Goal: Task Accomplishment & Management: Use online tool/utility

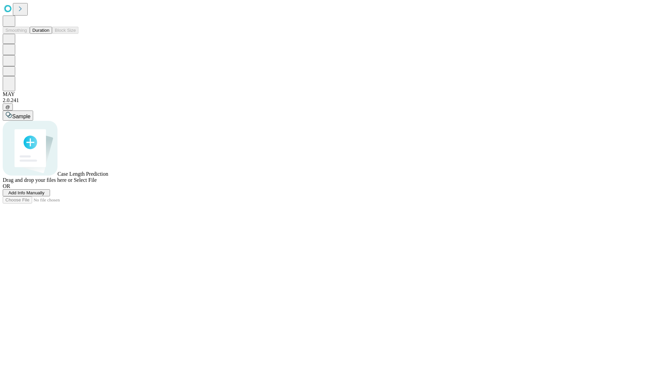
click at [49, 34] on button "Duration" at bounding box center [41, 30] width 22 height 7
click at [45, 195] on span "Add Info Manually" at bounding box center [26, 192] width 36 height 5
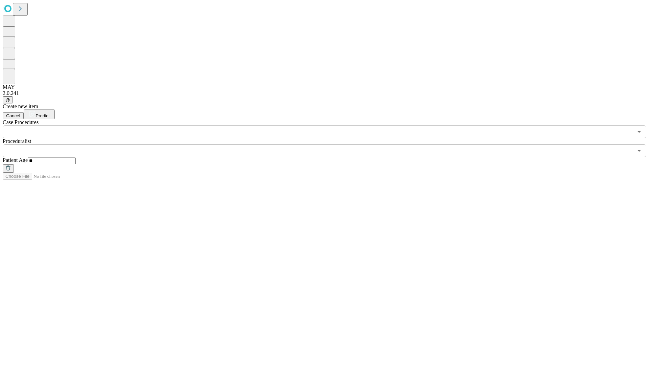
type input "**"
click at [329, 144] on input "text" at bounding box center [318, 150] width 630 height 13
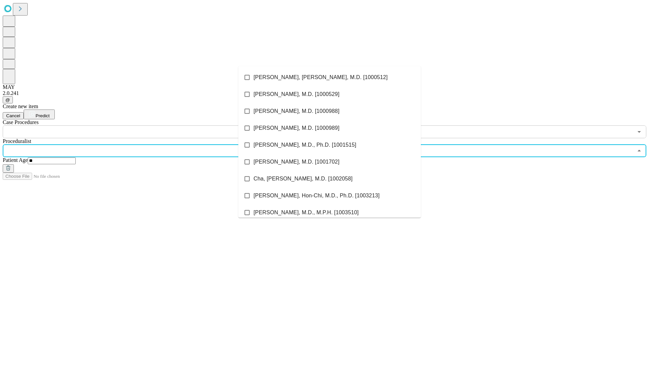
click at [330, 77] on li "[PERSON_NAME], [PERSON_NAME], M.D. [1000512]" at bounding box center [329, 77] width 183 height 17
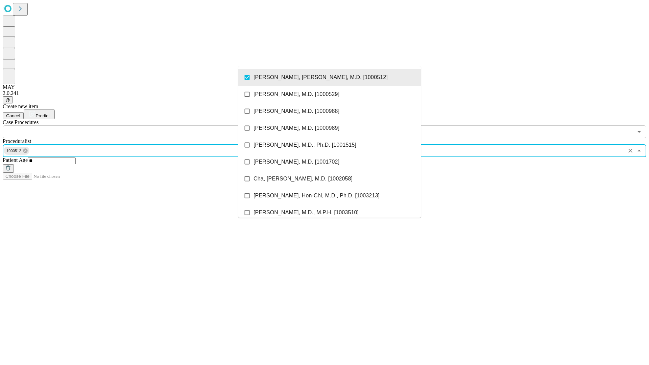
click at [142, 125] on input "text" at bounding box center [318, 131] width 630 height 13
